Goal: Task Accomplishment & Management: Use online tool/utility

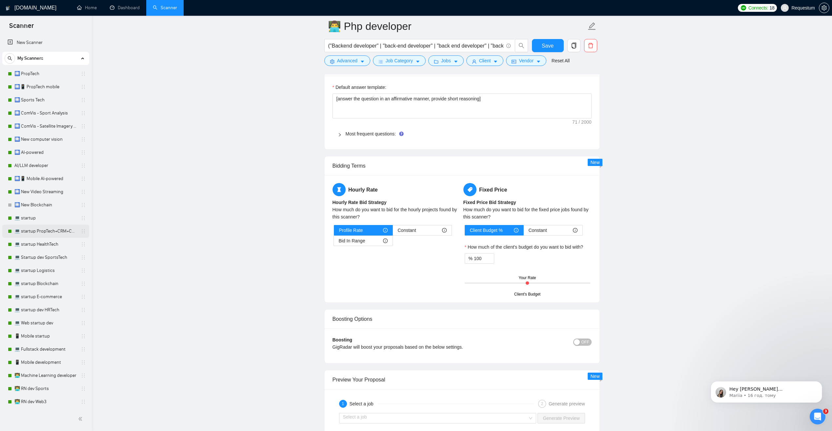
drag, startPoint x: 57, startPoint y: 219, endPoint x: 54, endPoint y: 232, distance: 13.3
click at [57, 219] on link "💻 startup" at bounding box center [45, 218] width 62 height 13
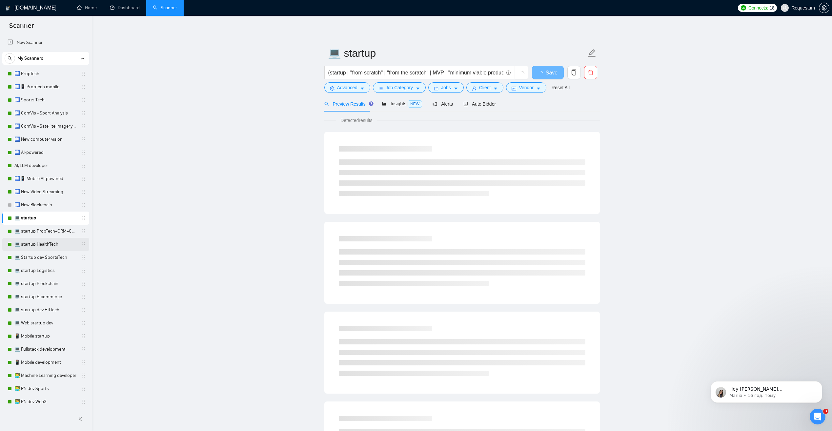
click at [64, 245] on link "💻 startup HealthTech" at bounding box center [45, 244] width 62 height 13
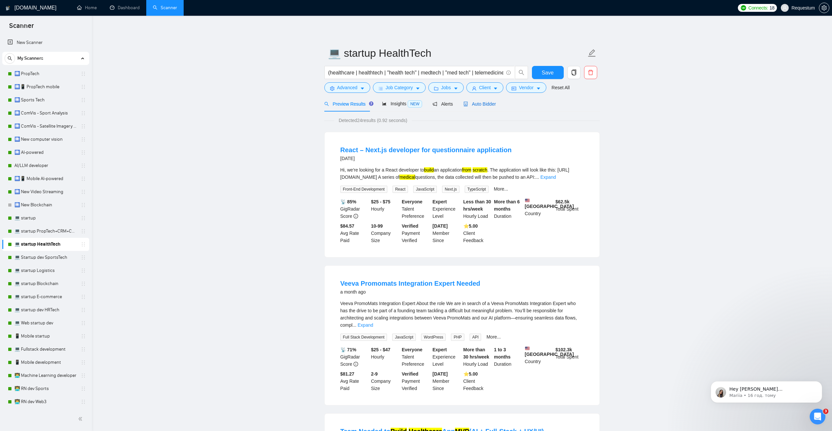
click at [478, 104] on span "Auto Bidder" at bounding box center [480, 103] width 32 height 5
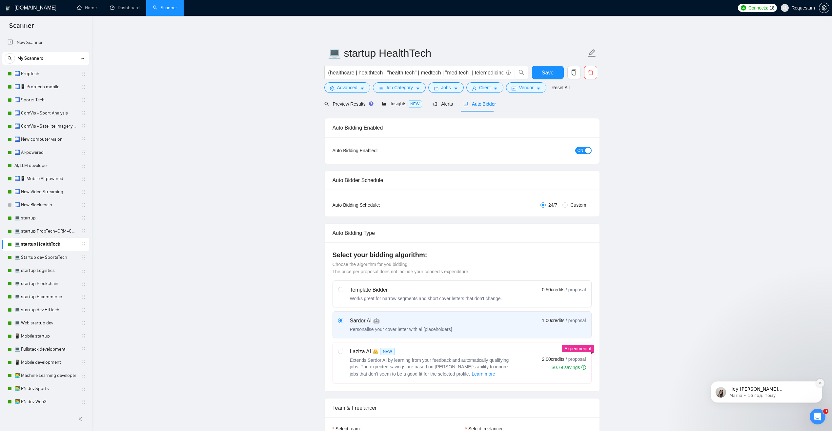
click at [820, 384] on icon "Dismiss notification" at bounding box center [821, 383] width 4 height 4
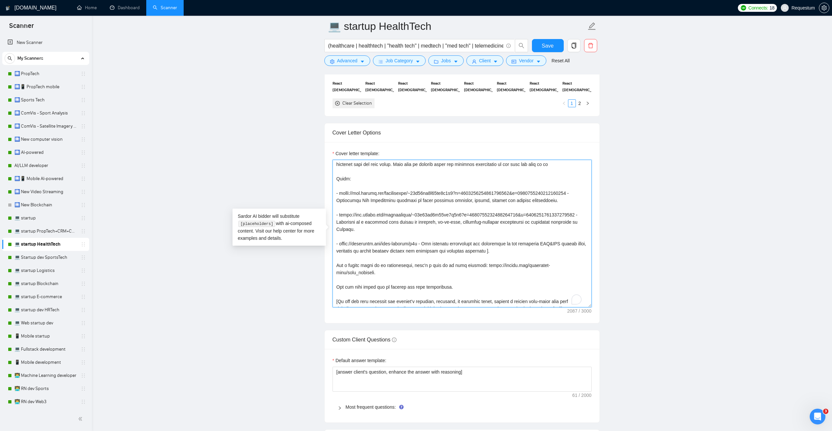
scroll to position [66, 0]
drag, startPoint x: 339, startPoint y: 192, endPoint x: 574, endPoint y: 194, distance: 234.6
click at [574, 194] on textarea "Cover letter template:" at bounding box center [462, 234] width 259 height 148
click at [379, 234] on textarea "Cover letter template:" at bounding box center [462, 234] width 259 height 148
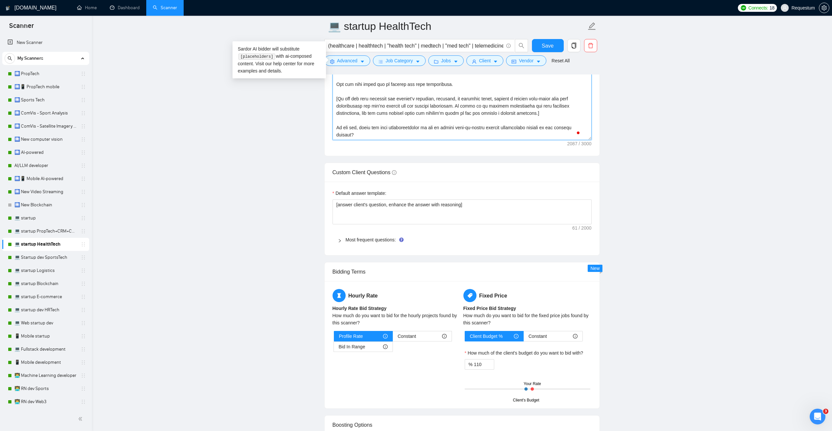
scroll to position [886, 0]
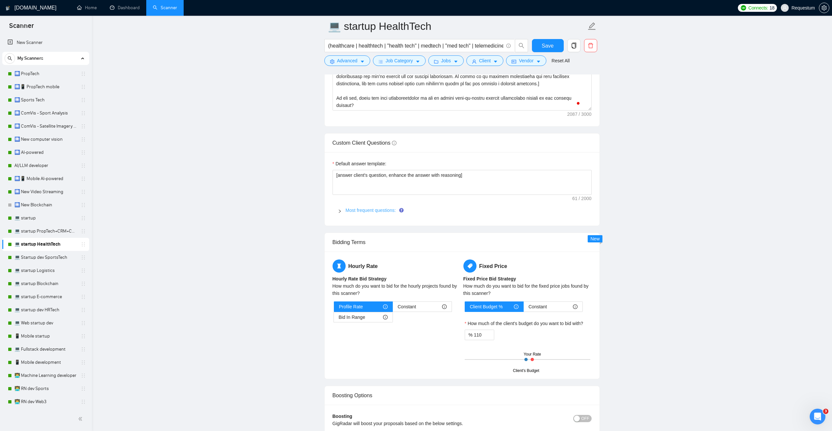
click at [374, 212] on link "Most frequent questions:" at bounding box center [371, 210] width 50 height 5
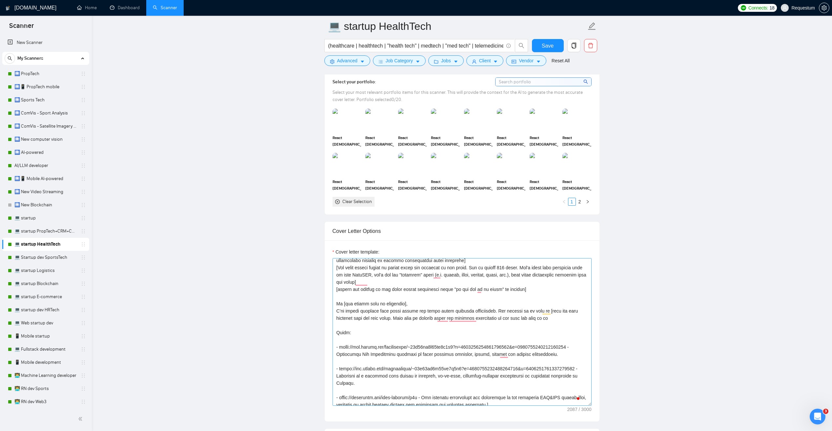
scroll to position [0, 0]
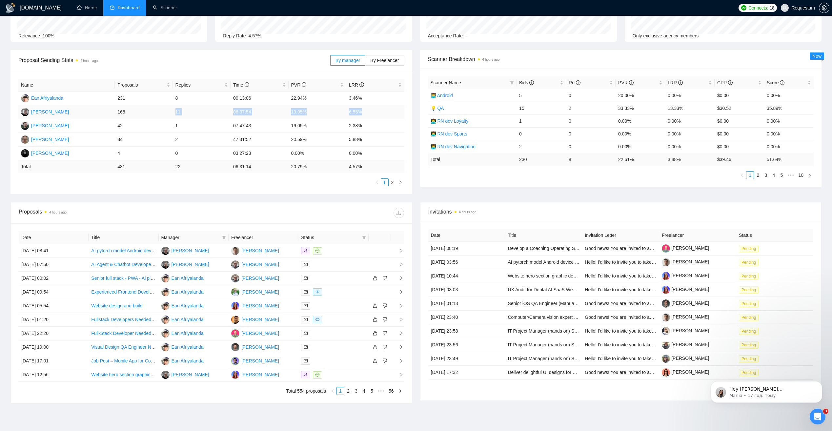
drag, startPoint x: 175, startPoint y: 112, endPoint x: 365, endPoint y: 112, distance: 190.6
click at [365, 112] on tr "Vasiliy Litviakov 168 11 06:37:54 19.05% 6.55%" at bounding box center [211, 112] width 386 height 14
drag, startPoint x: 365, startPoint y: 112, endPoint x: 399, endPoint y: 115, distance: 34.0
click at [395, 114] on td "6.55%" at bounding box center [375, 112] width 58 height 14
click at [417, 195] on div "Proposal Sending Stats 4 hours ago By manager By Freelancer Name Proposals Repl…" at bounding box center [416, 126] width 819 height 152
